Goal: Task Accomplishment & Management: Complete application form

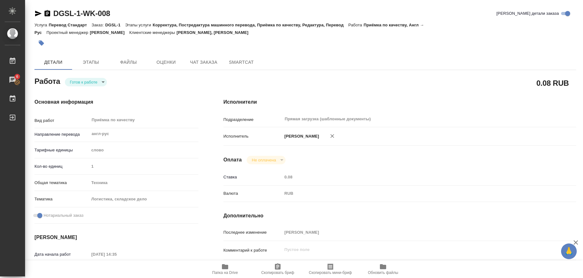
click at [38, 13] on icon "button" at bounding box center [38, 14] width 7 height 6
click at [44, 44] on icon "button" at bounding box center [41, 43] width 6 height 6
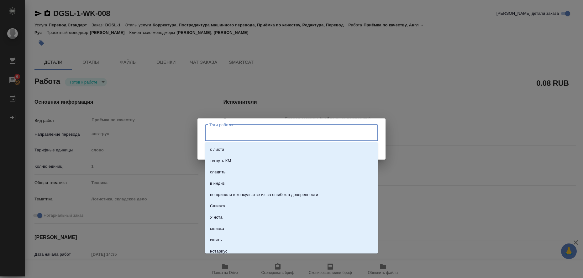
click at [218, 133] on input "Тэги работы" at bounding box center [286, 132] width 156 height 11
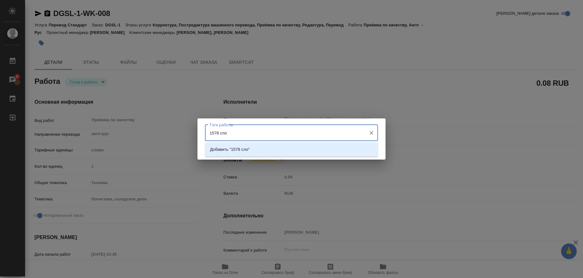
type input "1578 слов"
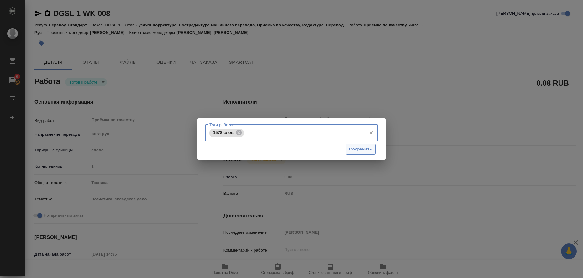
click at [356, 149] on span "Сохранить" at bounding box center [360, 149] width 23 height 7
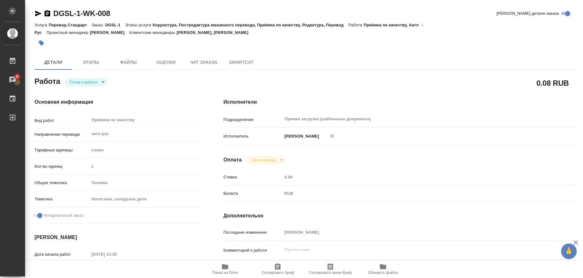
type input "readyForWork"
type input "англ-рус"
type input "5a8b1489cc6b4906c91bfd90"
type input "1"
type input "tech"
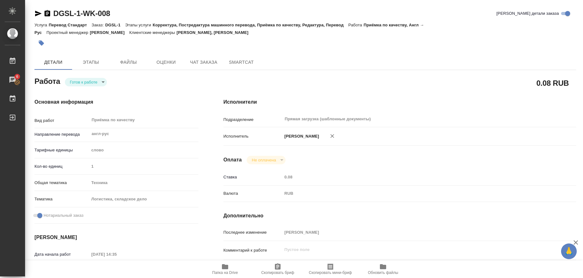
type input "5a8b8b956a9677013d343d5f"
checkbox input "true"
type input "20.08.2025 14:35"
type input "22.08.2025 17:00"
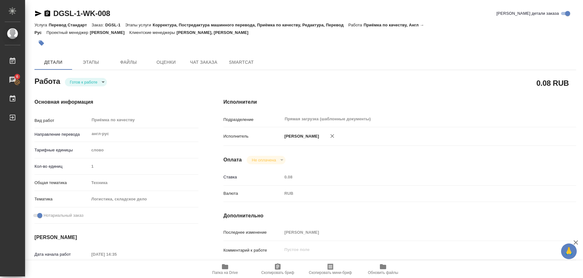
type input "Прямая загрузка (шаблонные документы)"
type input "notPayed"
type input "0.08"
type input "RUB"
type input "[PERSON_NAME]"
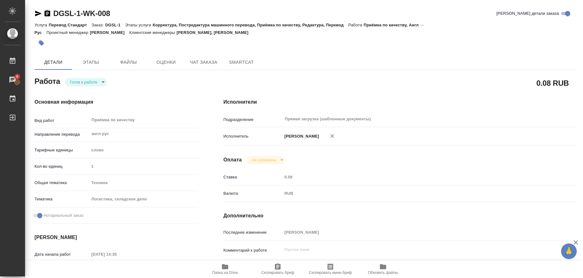
type input "DGSL-1"
type input "Перевод Стандарт"
type input "Корректура, Постредактура машинного перевода, Приёмка по качеству, Редактура, П…"
type input "Касымов Тимур, Веселова Юлия"
type input "/Clients/ООО ДИДЖИ СОЛЮШН/Orders/DGSL-1"
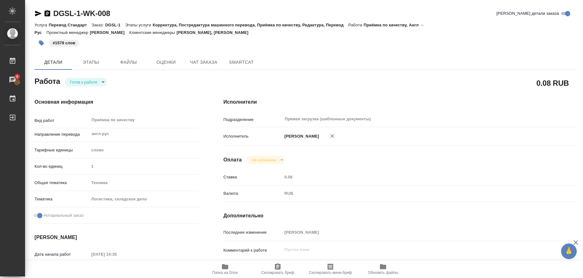
click at [102, 81] on body "🙏 .cls-1 fill:#fff; AWATERA Liubitskaia Olga Работы 6 Чаты График Выйти DGSL-1-…" at bounding box center [291, 139] width 583 height 278
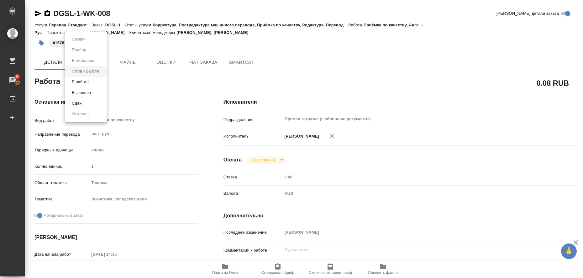
click at [93, 91] on li "Выполнен" at bounding box center [86, 92] width 42 height 11
type textarea "x"
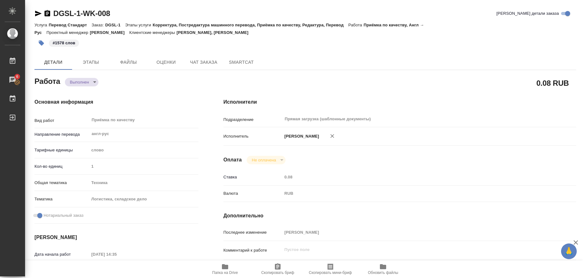
type textarea "x"
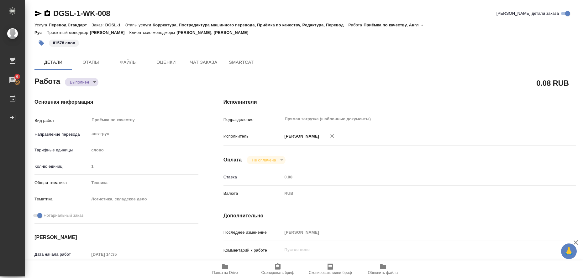
type textarea "x"
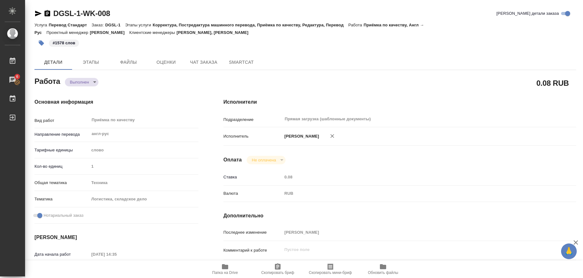
type textarea "x"
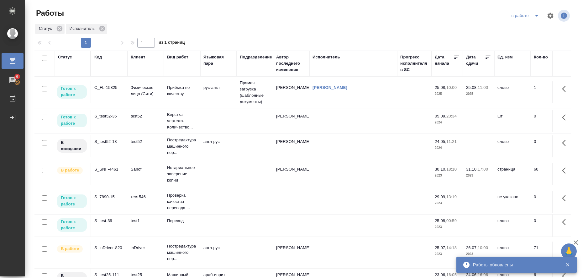
scroll to position [2, 0]
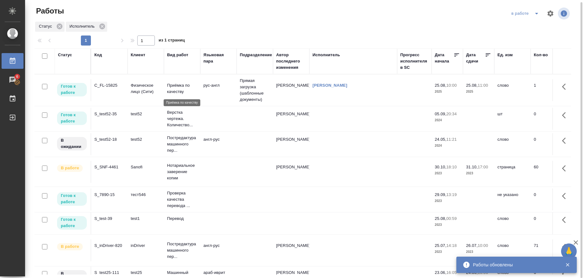
click at [177, 88] on p "Приёмка по качеству" at bounding box center [182, 88] width 30 height 13
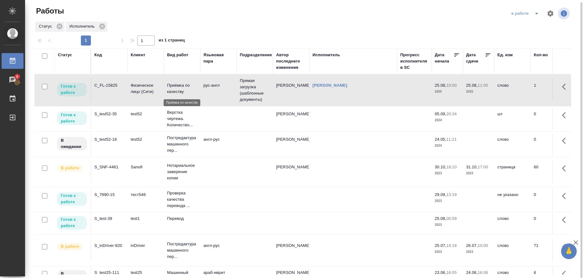
click at [177, 88] on p "Приёмка по качеству" at bounding box center [182, 88] width 30 height 13
click at [536, 12] on icon "split button" at bounding box center [537, 14] width 8 height 8
click at [516, 27] on li "Стандартные настройки" at bounding box center [526, 24] width 60 height 10
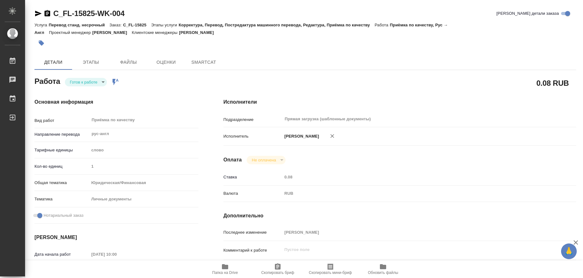
type textarea "x"
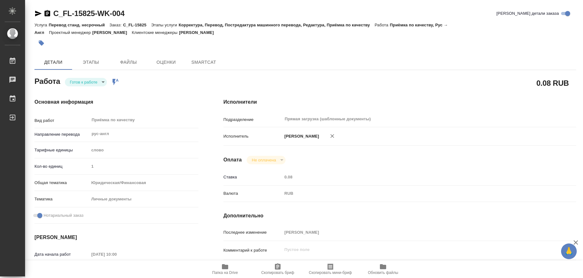
type textarea "x"
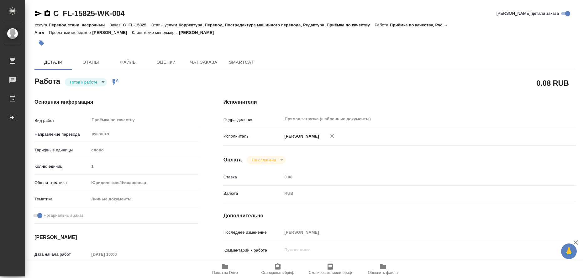
type textarea "x"
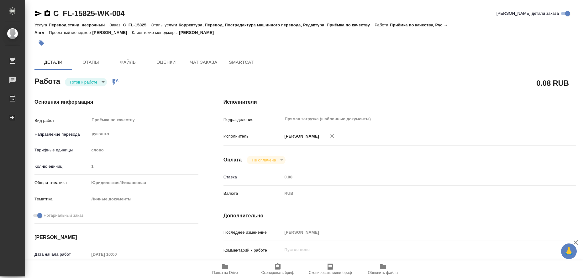
type textarea "x"
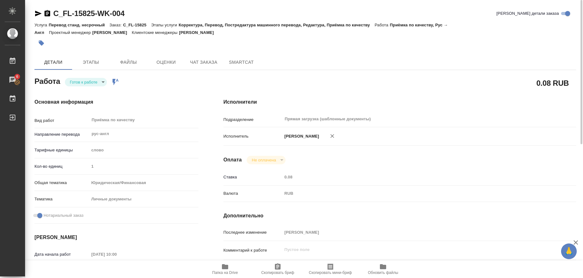
click at [228, 267] on icon "button" at bounding box center [225, 266] width 6 height 5
click at [40, 13] on icon "button" at bounding box center [38, 14] width 8 height 8
click at [41, 45] on icon "button" at bounding box center [41, 42] width 5 height 5
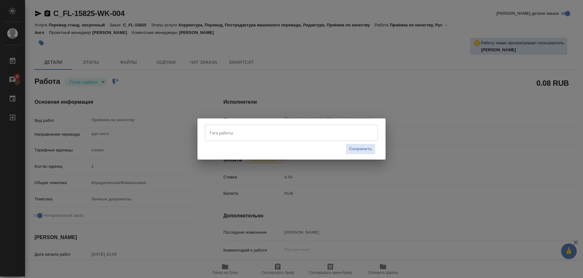
click at [216, 134] on input "Тэги работы" at bounding box center [286, 132] width 156 height 11
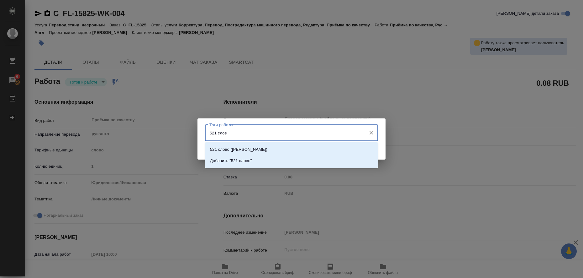
type input "521 слово"
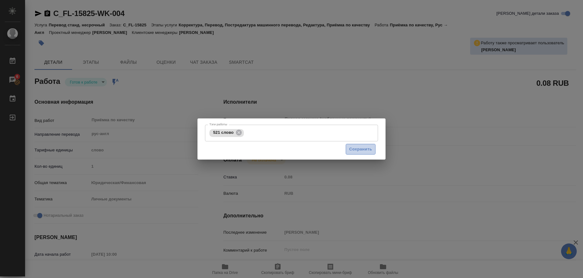
click at [348, 151] on button "Сохранить" at bounding box center [361, 149] width 30 height 11
type input "readyForWork"
type textarea "Приёмка по качеству"
type textarea "x"
type input "рус-англ"
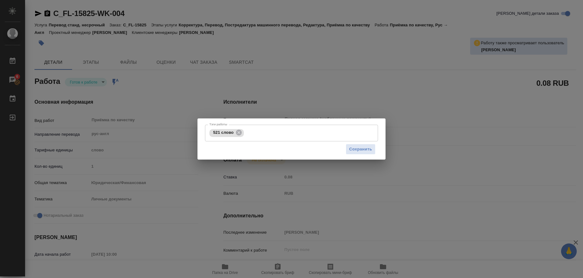
type input "5a8b1489cc6b4906c91bfd90"
type input "1"
type input "yr-fn"
type input "5a8b8b956a9677013d343cfe"
checkbox input "true"
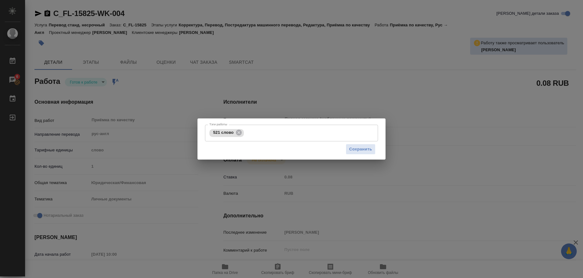
type input "25.08.2025 10:00"
type input "25.08.2025 11:00"
type input "25.08.2025 15:00"
type input "Прямая загрузка (шаблонные документы)"
type input "notPayed"
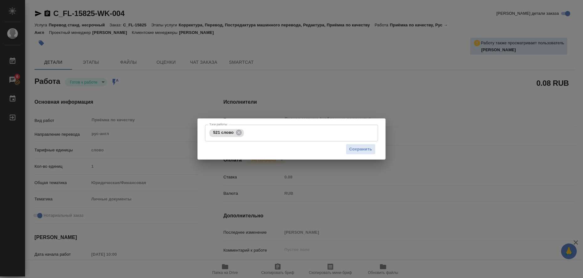
type input "0.08"
type input "RUB"
type input "Любицкая Ольга"
type textarea "x"
type textarea "/Clients/FL_C/Orders/C_FL-15825/Corrected/C_FL-15825-WK-004"
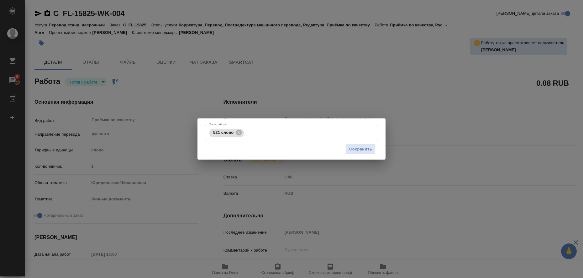
type textarea "x"
type input "C_FL-15825"
type input "Перевод станд. несрочный"
type input "Корректура, Перевод, Постредактура машинного перевода, Редактура, Приёмка по ка…"
type input "Зайцева Светлана"
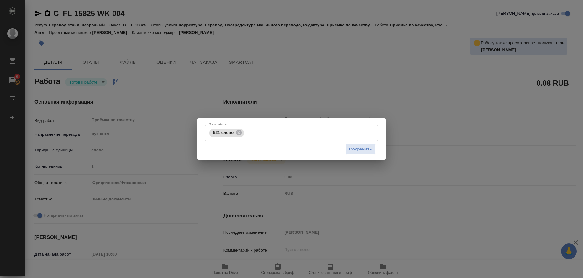
type input "/Clients/FL_C/Orders/C_FL-15825"
type textarea "x"
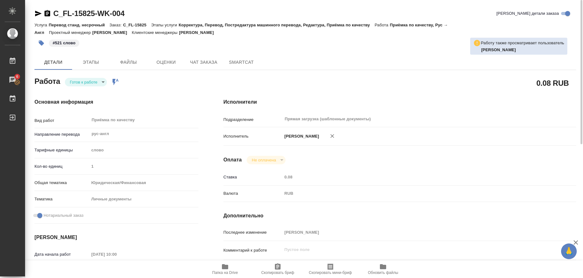
type textarea "x"
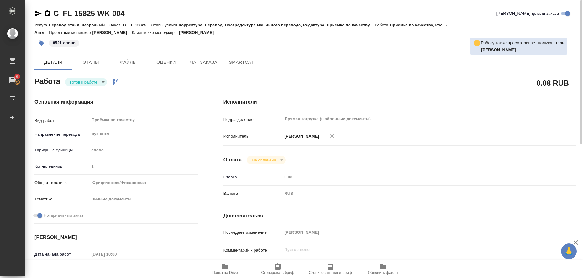
type textarea "x"
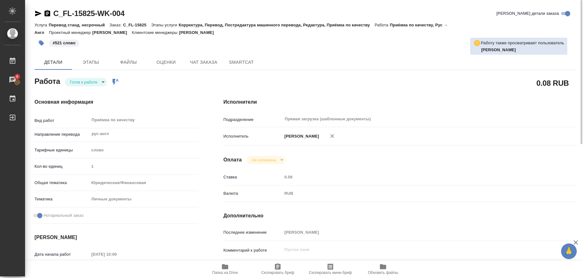
type textarea "x"
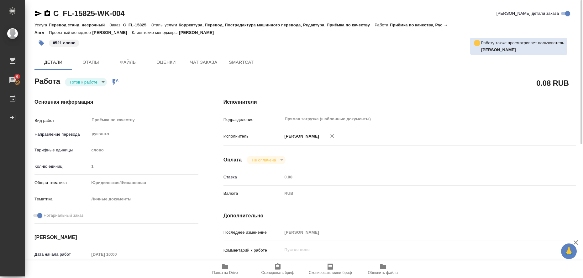
click at [103, 83] on body "🙏 .cls-1 fill:#fff; AWATERA Liubitskaia Olga Работы 6 Чаты График Выйти C_FL-15…" at bounding box center [291, 139] width 583 height 278
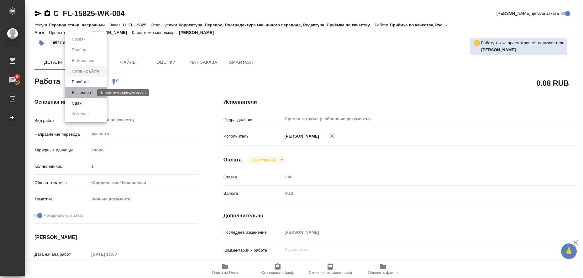
click at [93, 92] on button "Выполнен" at bounding box center [81, 92] width 23 height 7
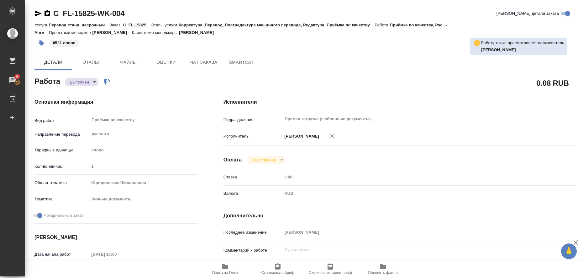
type textarea "x"
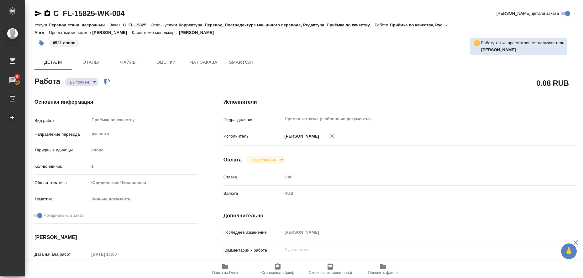
type textarea "x"
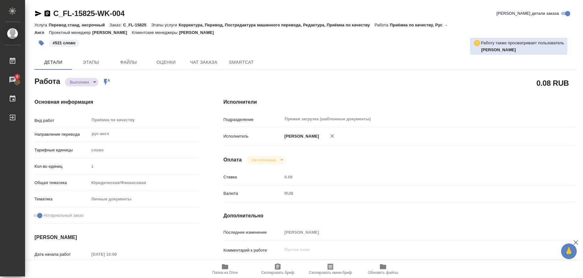
type textarea "x"
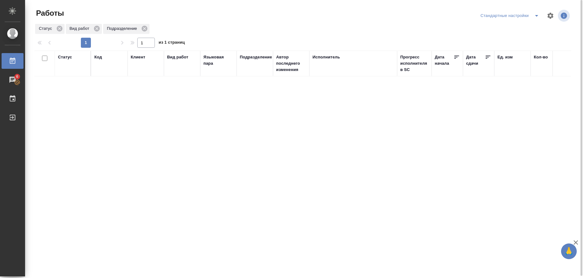
click at [537, 16] on icon "split button" at bounding box center [536, 16] width 3 height 2
click at [523, 27] on li "в работе" at bounding box center [511, 28] width 64 height 10
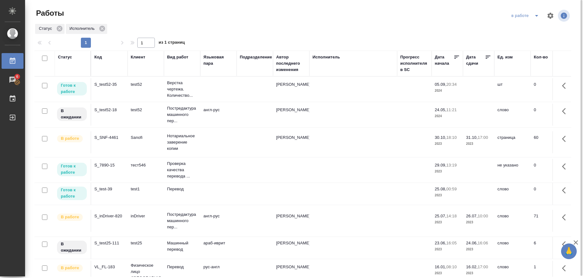
click at [539, 17] on icon "split button" at bounding box center [537, 16] width 8 height 8
click at [527, 29] on li "Стандартные настройки" at bounding box center [526, 28] width 60 height 10
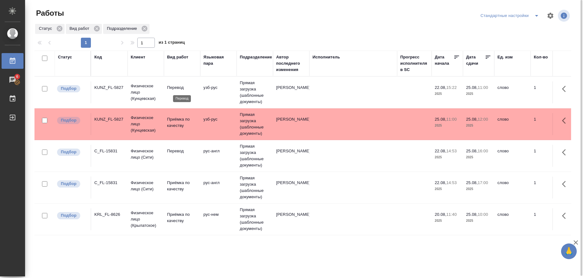
click at [185, 89] on p "Перевод" at bounding box center [182, 87] width 30 height 6
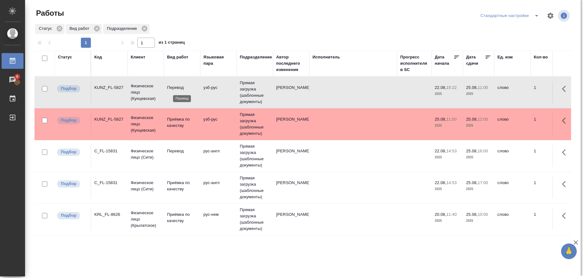
click at [185, 89] on p "Перевод" at bounding box center [182, 87] width 30 height 6
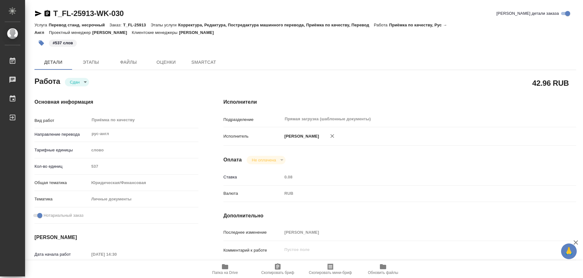
type textarea "x"
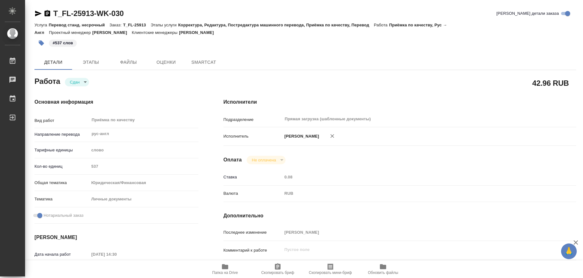
type textarea "x"
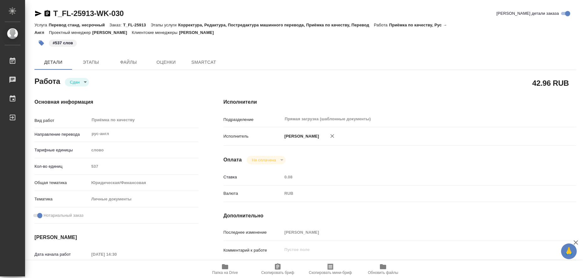
type textarea "x"
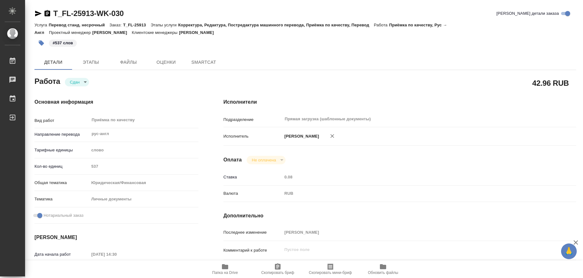
type textarea "x"
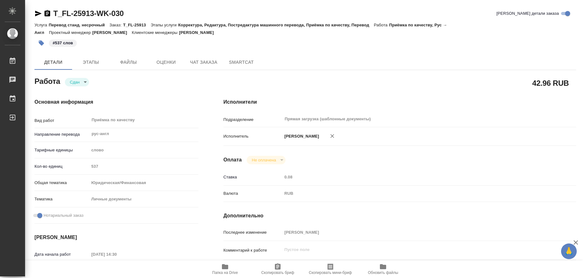
type textarea "x"
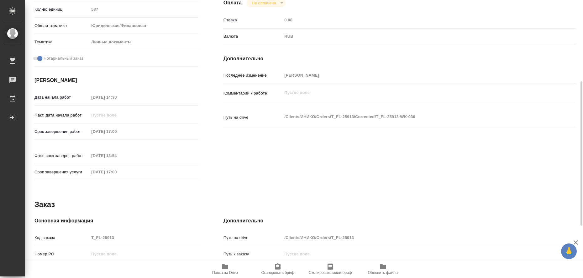
scroll to position [257, 0]
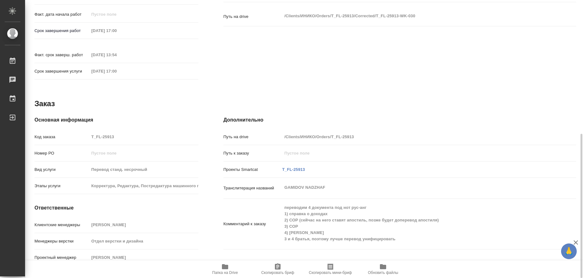
type textarea "x"
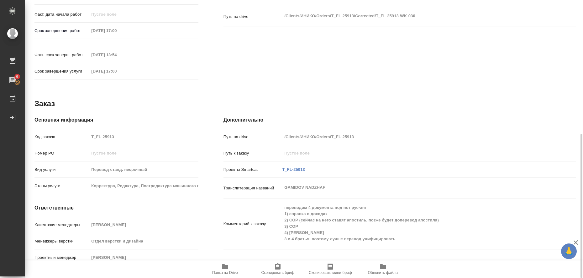
click at [222, 264] on icon "button" at bounding box center [225, 266] width 8 height 8
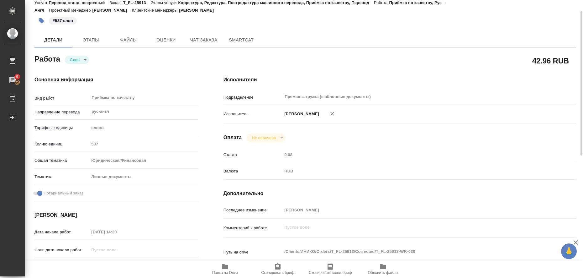
scroll to position [0, 0]
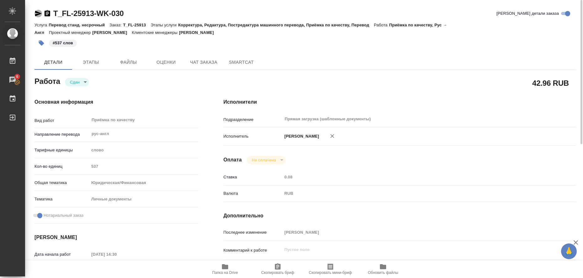
click at [38, 14] on icon "button" at bounding box center [38, 14] width 7 height 6
click at [35, 12] on icon "button" at bounding box center [38, 14] width 7 height 6
